Goal: Find specific page/section

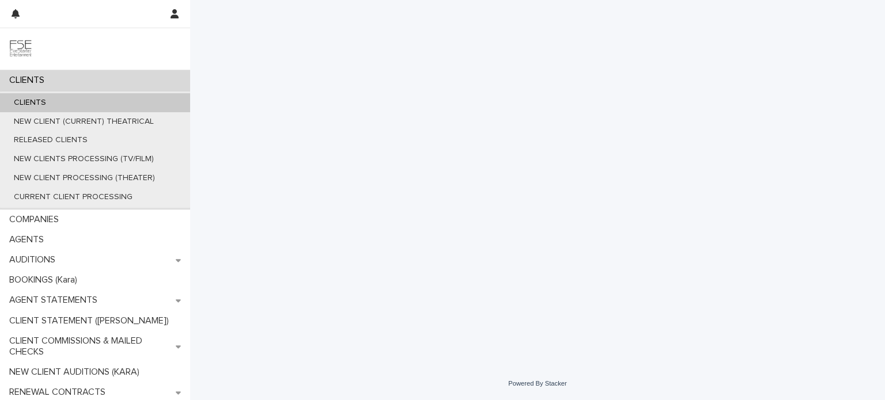
click at [64, 82] on div "CLIENTS" at bounding box center [95, 80] width 190 height 20
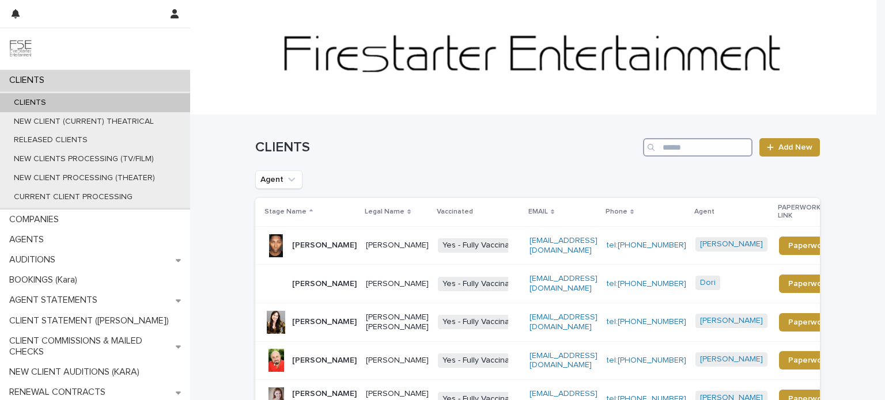
click at [692, 141] on input "Search" at bounding box center [697, 147] width 109 height 18
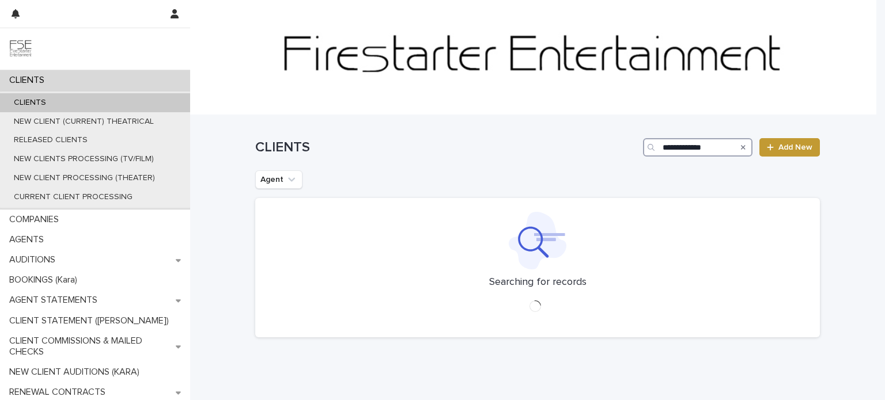
type input "**********"
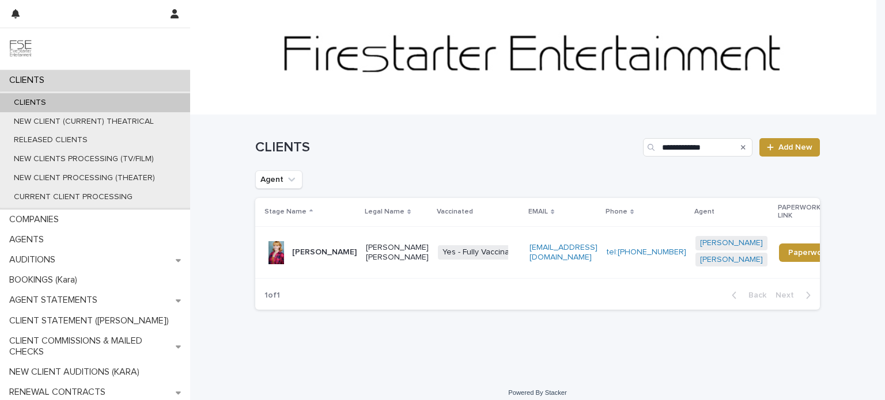
click at [405, 262] on p "[PERSON_NAME] [PERSON_NAME]" at bounding box center [397, 253] width 63 height 20
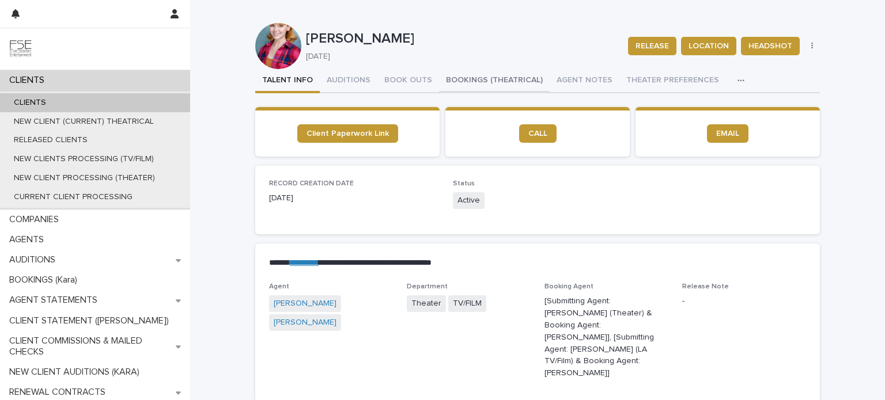
click at [457, 76] on button "BOOKINGS (THEATRICAL)" at bounding box center [494, 81] width 111 height 24
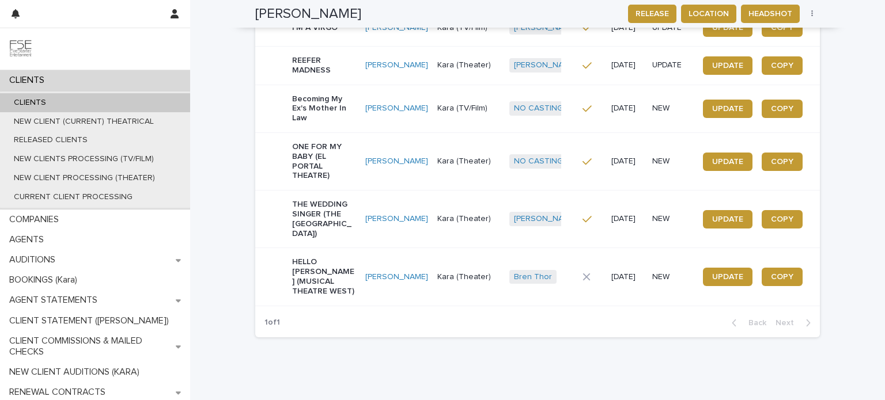
scroll to position [383, 0]
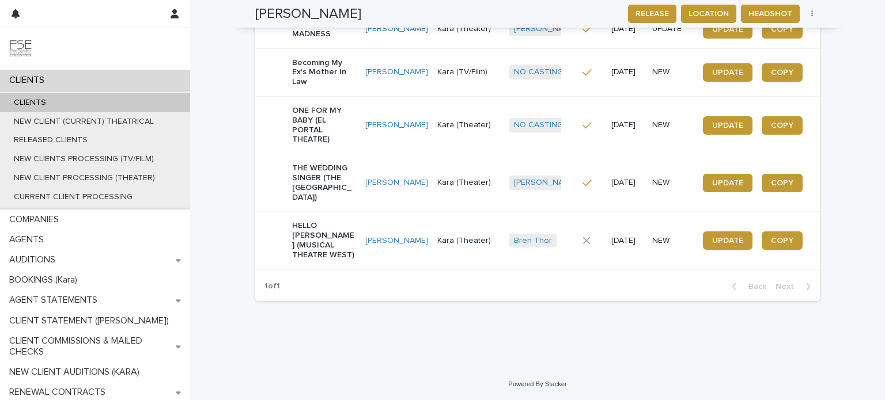
click at [336, 254] on p "HELLO [PERSON_NAME] (MUSICAL THEATRE WEST)" at bounding box center [324, 240] width 64 height 39
